Goal: Task Accomplishment & Management: Complete application form

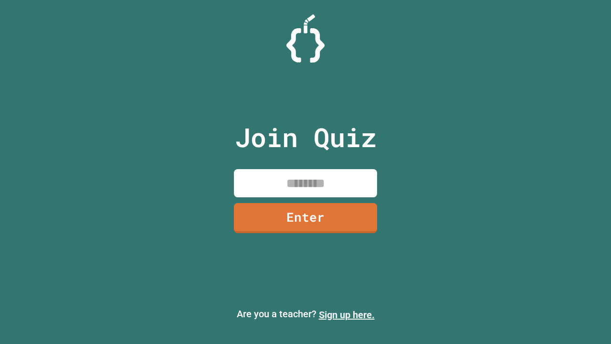
click at [346, 314] on link "Sign up here." at bounding box center [347, 314] width 56 height 11
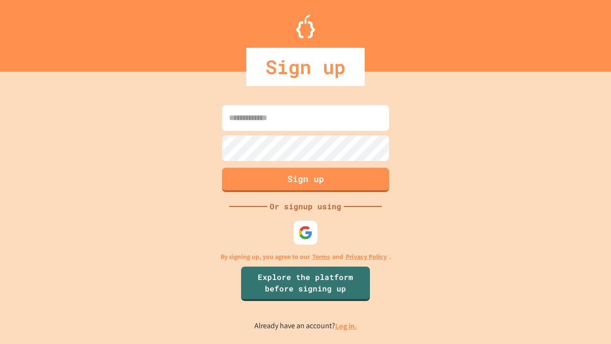
click at [346, 325] on link "Log in." at bounding box center [346, 326] width 22 height 10
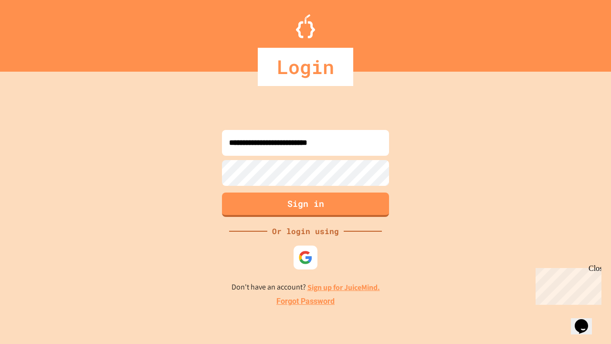
type input "**********"
